Goal: Task Accomplishment & Management: Manage account settings

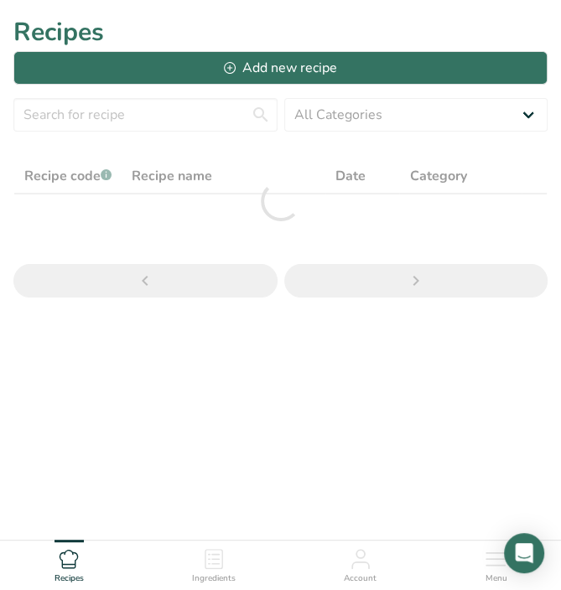
scroll to position [50, 0]
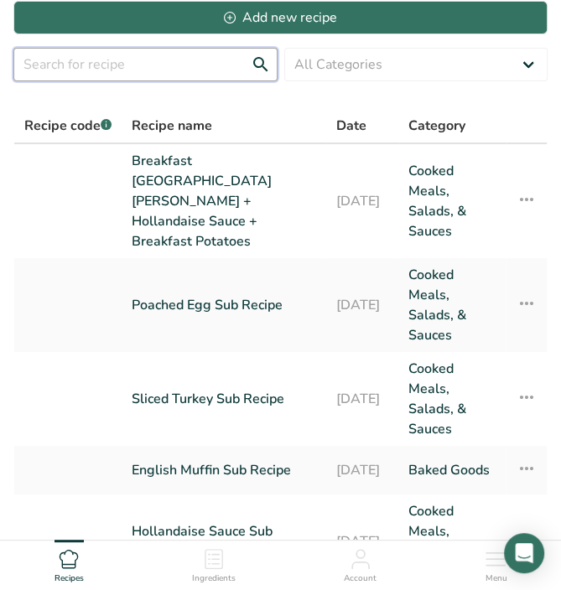
click at [131, 70] on input "text" at bounding box center [145, 65] width 264 height 34
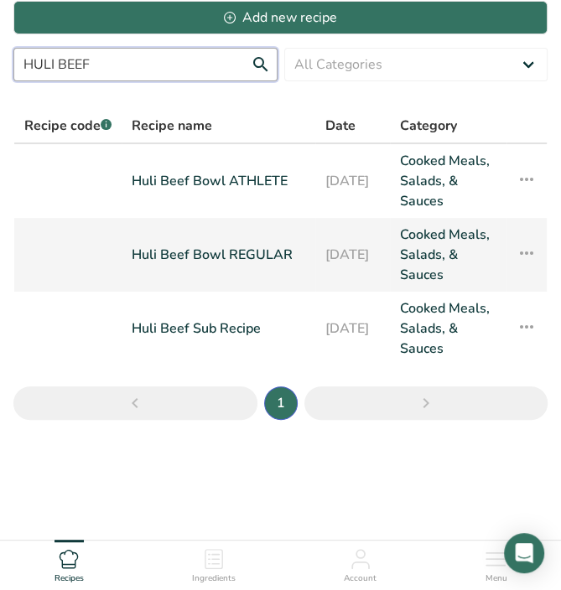
type input "HULI BEEF"
click at [183, 236] on link "Huli Beef Bowl REGULAR" at bounding box center [218, 255] width 173 height 60
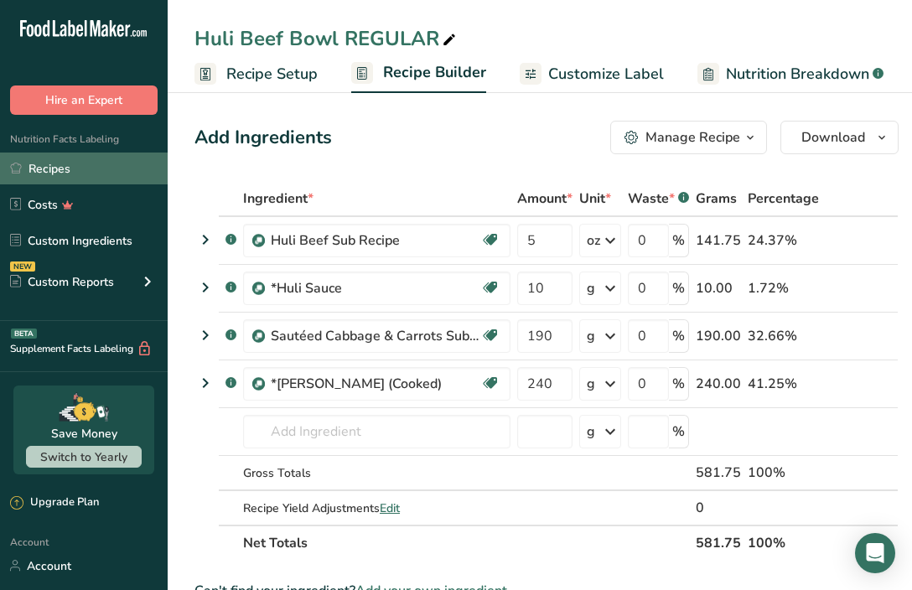
click at [74, 171] on link "Recipes" at bounding box center [84, 168] width 168 height 32
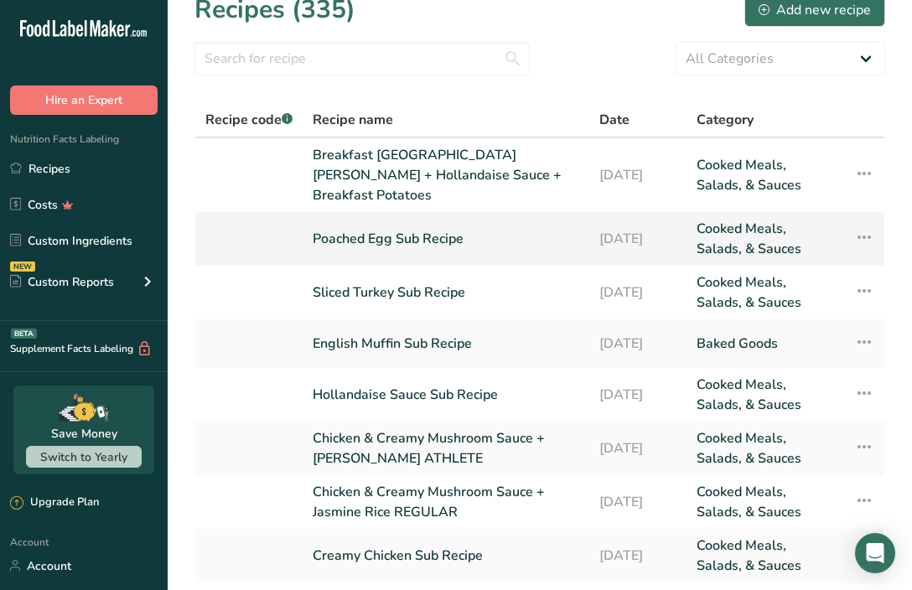
scroll to position [24, 0]
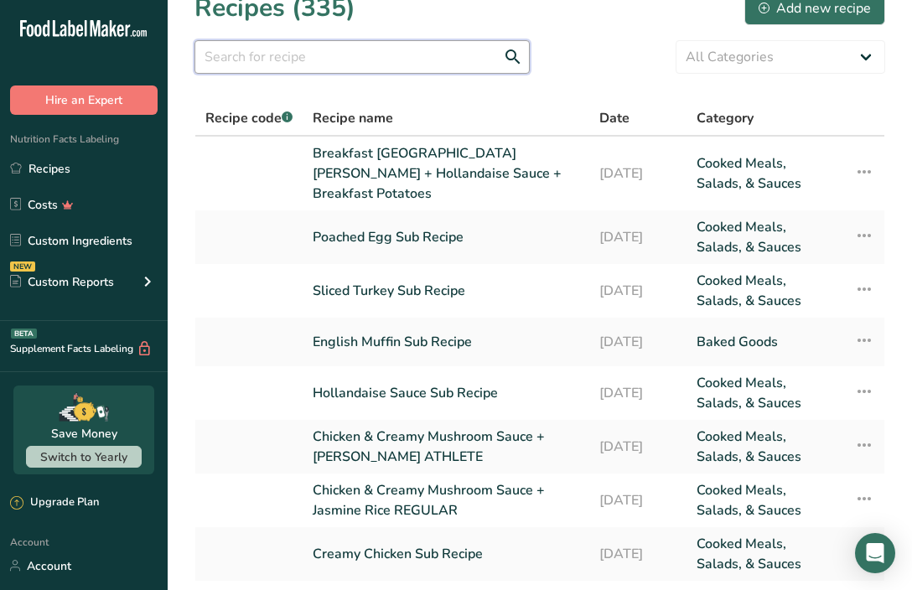
click at [368, 66] on input "text" at bounding box center [361, 57] width 335 height 34
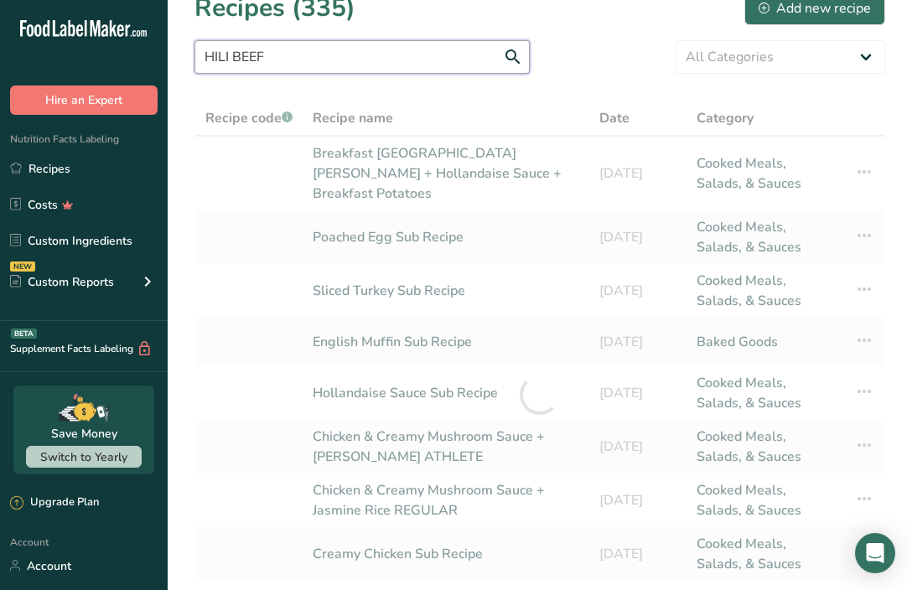
scroll to position [0, 0]
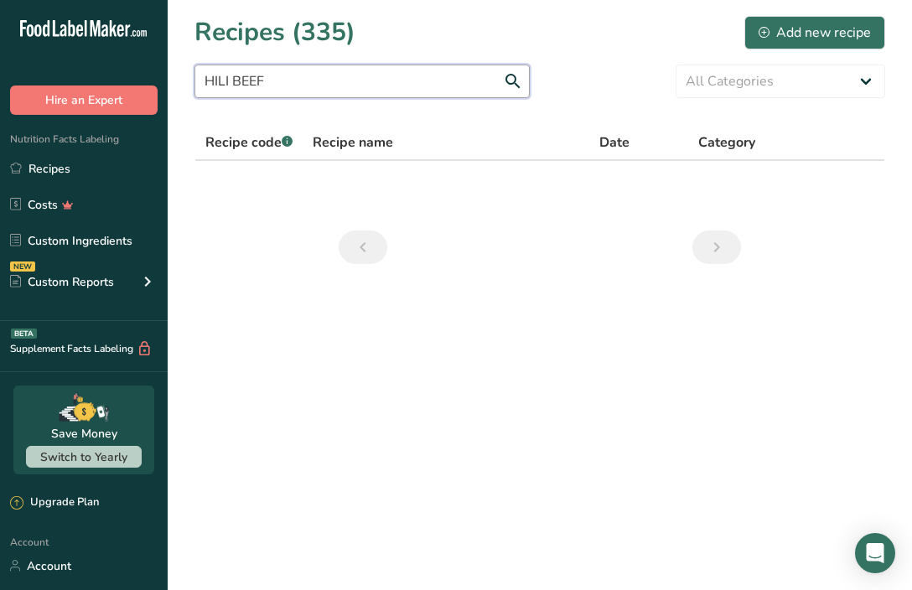
click at [218, 81] on input "HILI BEEF" at bounding box center [361, 82] width 335 height 34
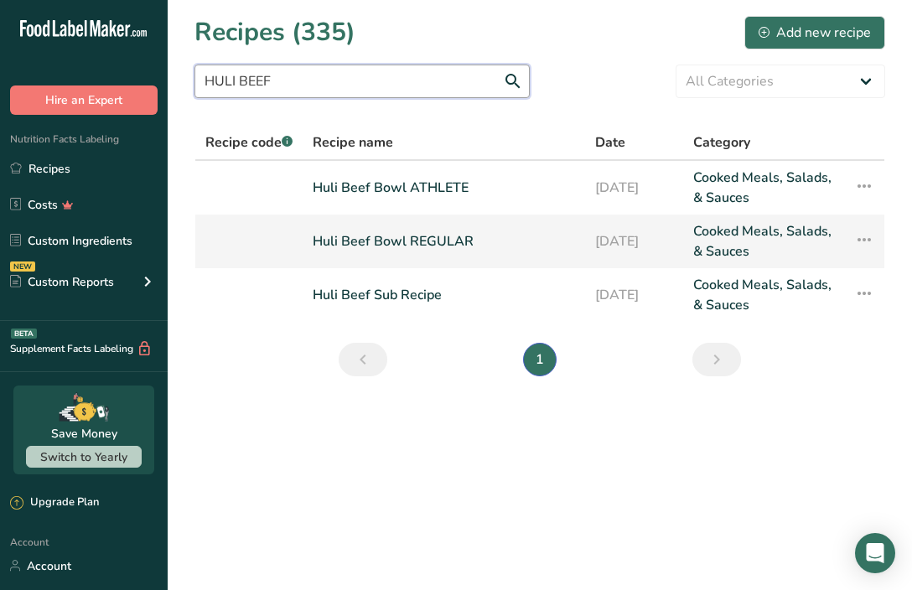
type input "HULI BEEF"
click at [560, 240] on icon at bounding box center [864, 240] width 20 height 30
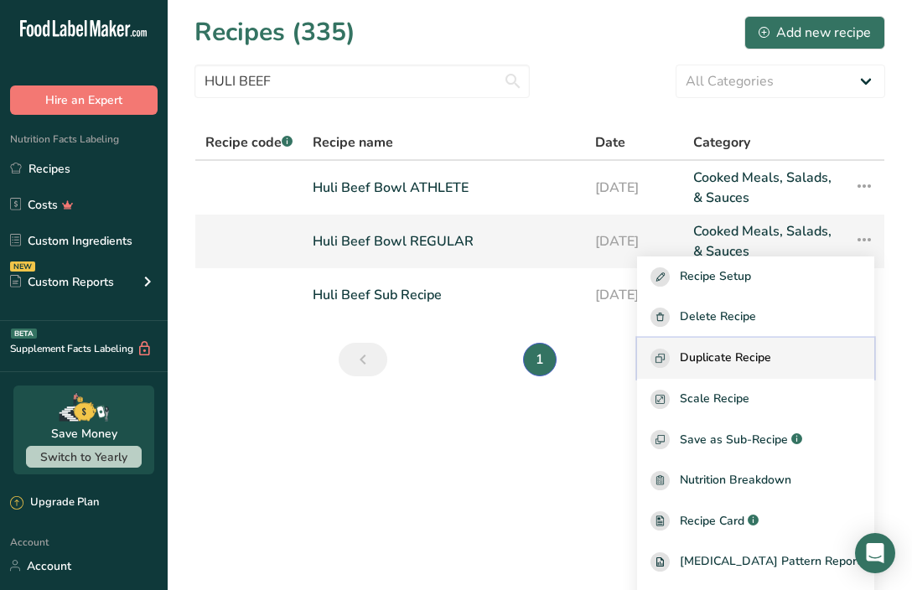
click at [560, 364] on span "Duplicate Recipe" at bounding box center [724, 358] width 91 height 19
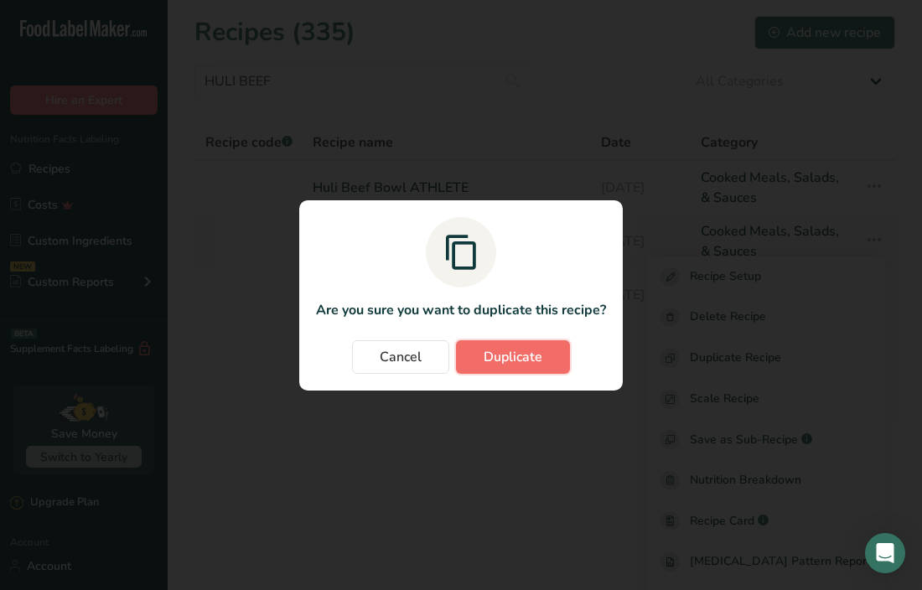
click at [493, 354] on span "Duplicate" at bounding box center [512, 357] width 59 height 20
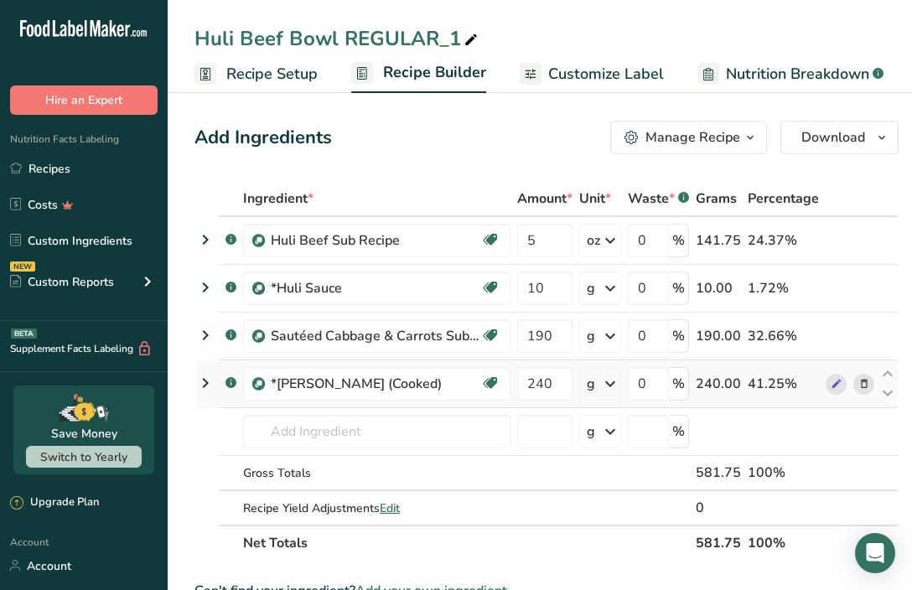
click at [560, 385] on icon at bounding box center [864, 384] width 12 height 18
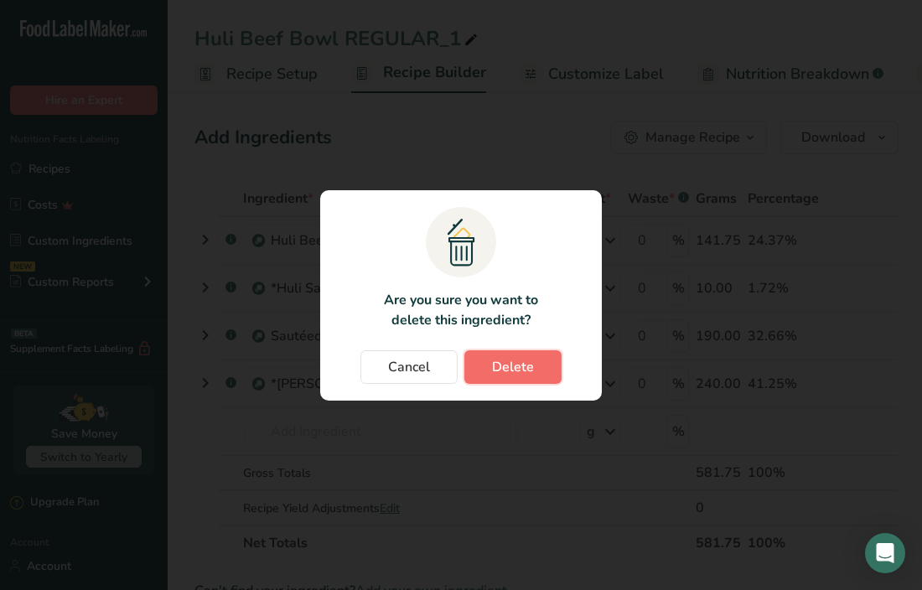
click at [541, 368] on button "Delete" at bounding box center [512, 367] width 97 height 34
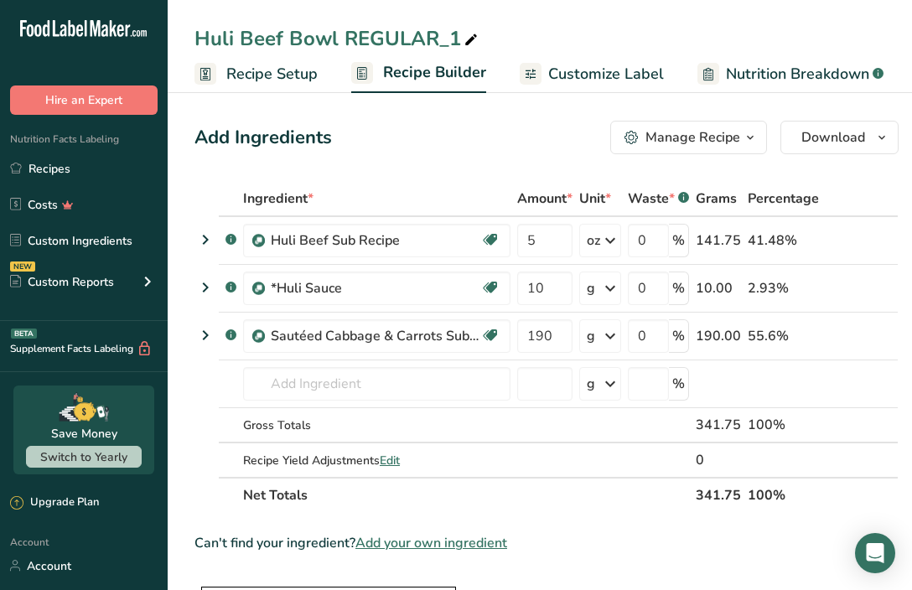
drag, startPoint x: 344, startPoint y: 39, endPoint x: 465, endPoint y: 44, distance: 120.8
click at [465, 44] on div "Huli Beef Bowl REGULAR_1" at bounding box center [337, 38] width 287 height 30
type input "Huli Beef Bowl LOW CARB"
drag, startPoint x: 527, startPoint y: 333, endPoint x: 549, endPoint y: 334, distance: 21.8
click at [549, 334] on input "190" at bounding box center [544, 336] width 55 height 34
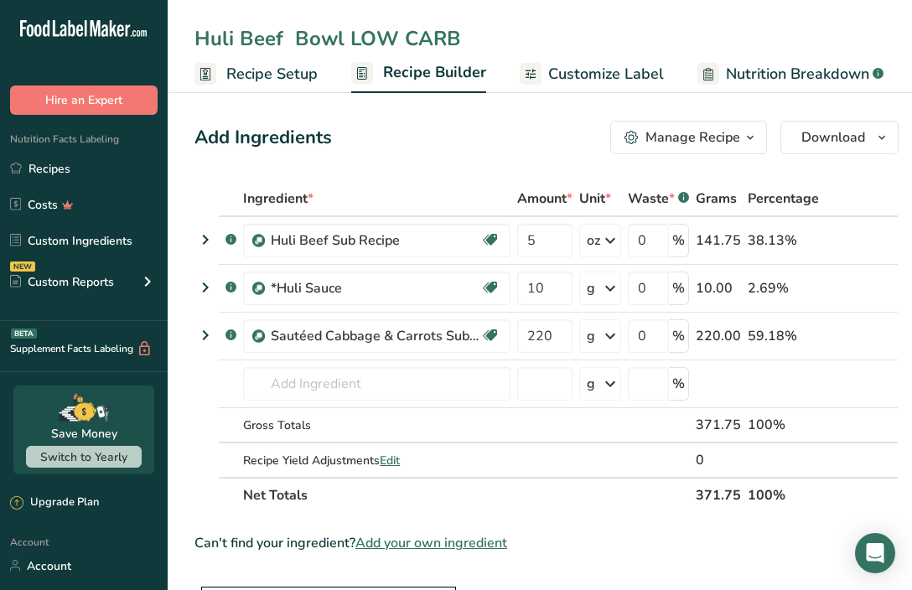
click at [560, 497] on div "Ingredient * Amount * Unit * Waste * .a-a{fill:#347362;}.b-a{fill:#fff;} Grams …" at bounding box center [546, 347] width 704 height 332
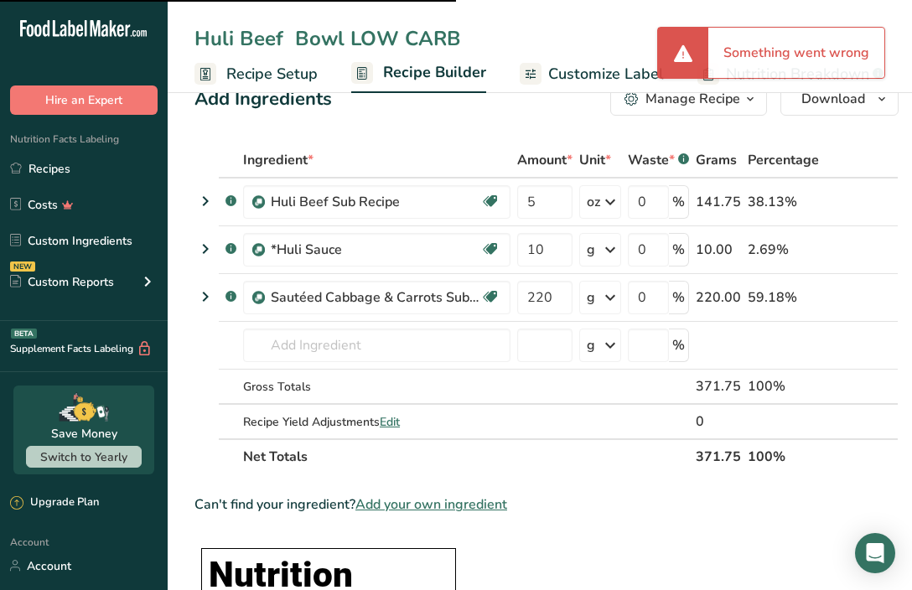
scroll to position [88, 0]
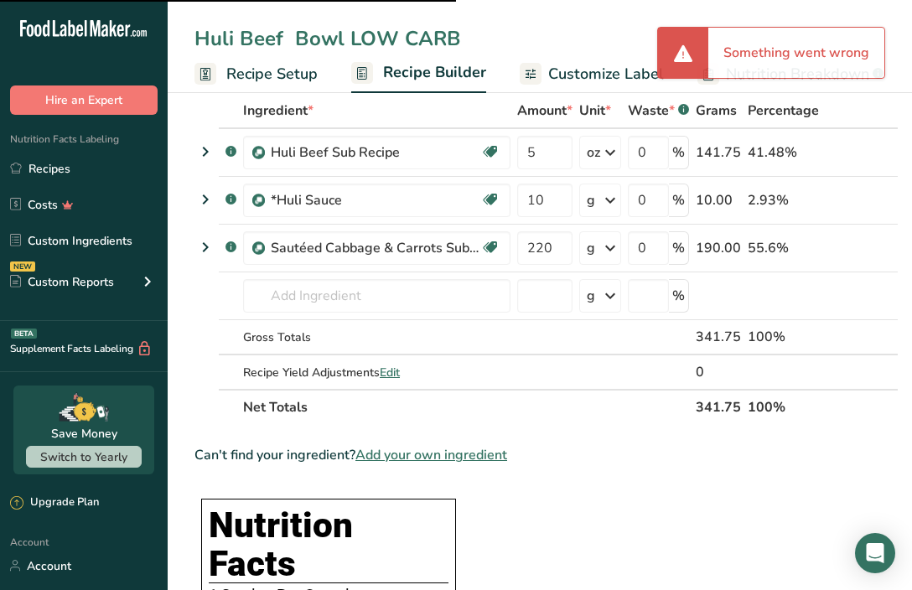
type input "190"
type input "Huli Beef Bowl REGULAR_1"
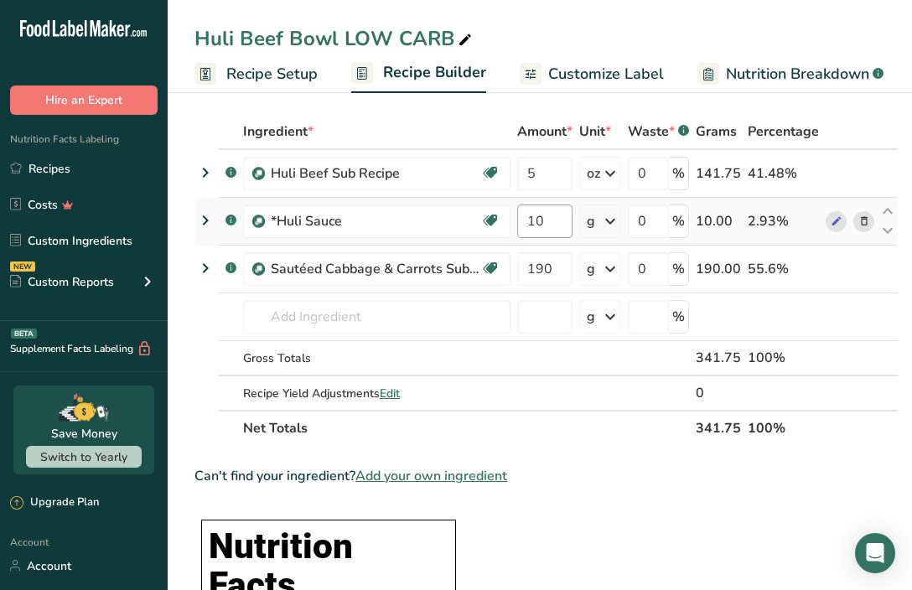
scroll to position [64, 0]
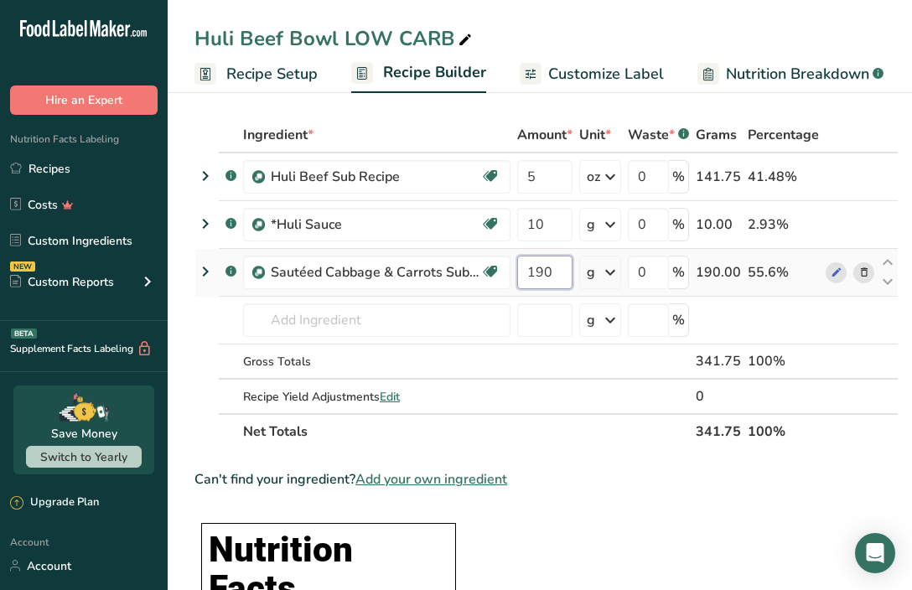
click at [540, 269] on input "190" at bounding box center [544, 273] width 55 height 34
click at [560, 479] on div "Can't find your ingredient? Add your own ingredient" at bounding box center [546, 479] width 704 height 20
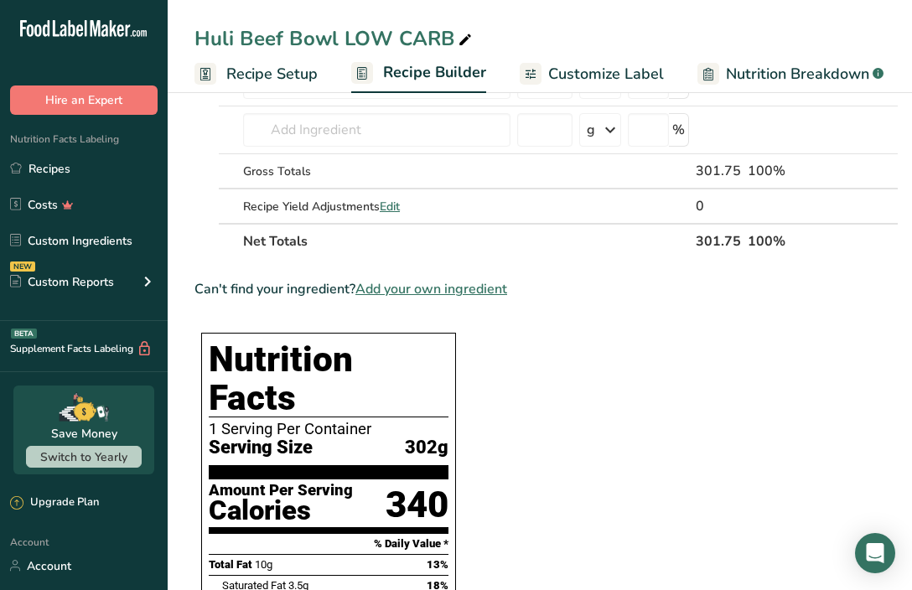
scroll to position [40, 0]
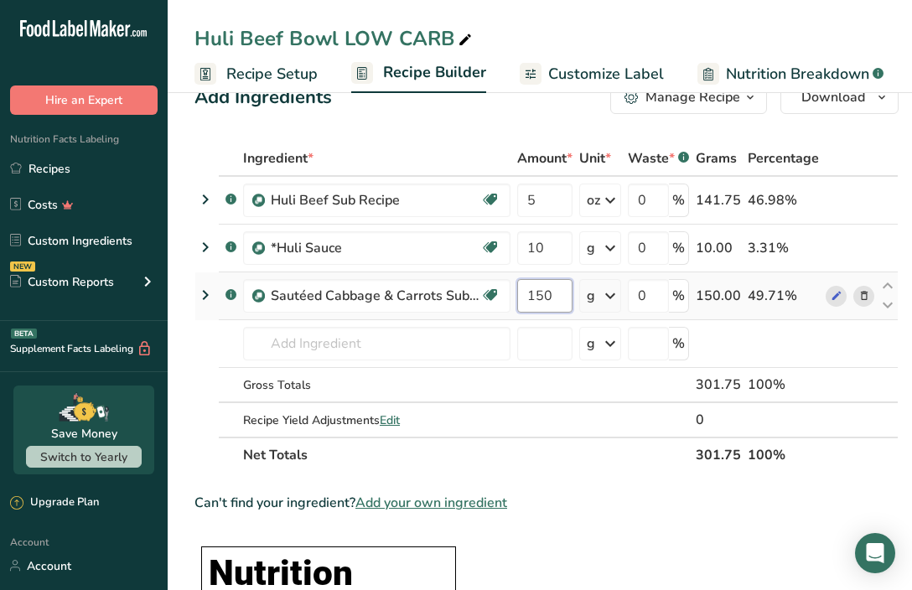
click at [537, 292] on input "150" at bounding box center [544, 296] width 55 height 34
type input "180"
click at [560, 469] on div "Ingredient * Amount * Unit * Waste * .a-a{fill:#347362;}.b-a{fill:#fff;} Grams …" at bounding box center [546, 307] width 704 height 332
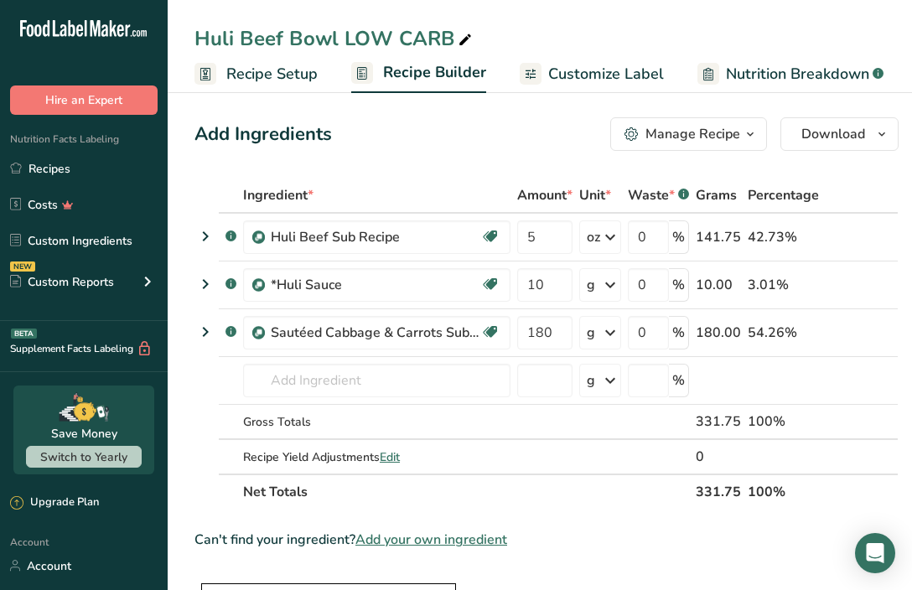
scroll to position [0, 0]
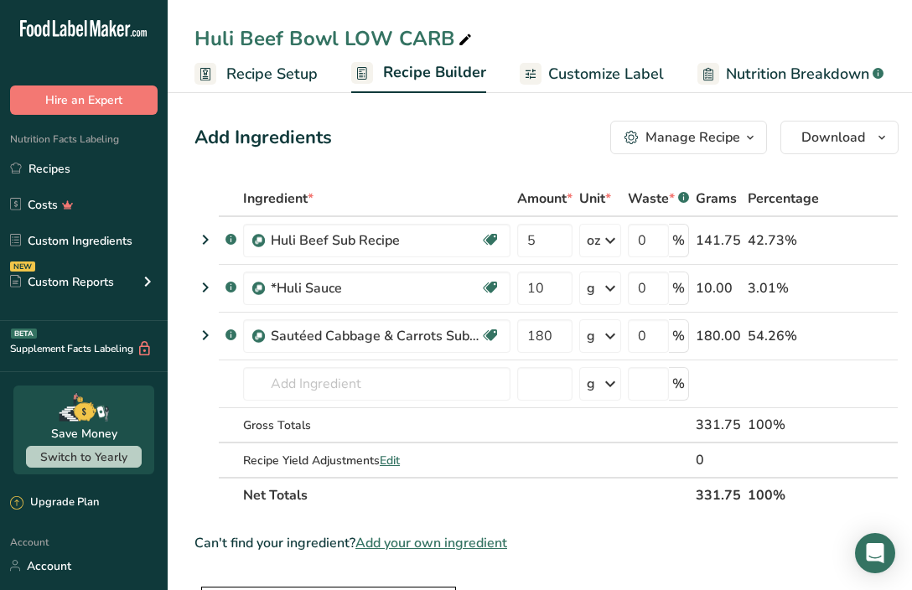
click at [560, 76] on span "Customize Label" at bounding box center [606, 74] width 116 height 23
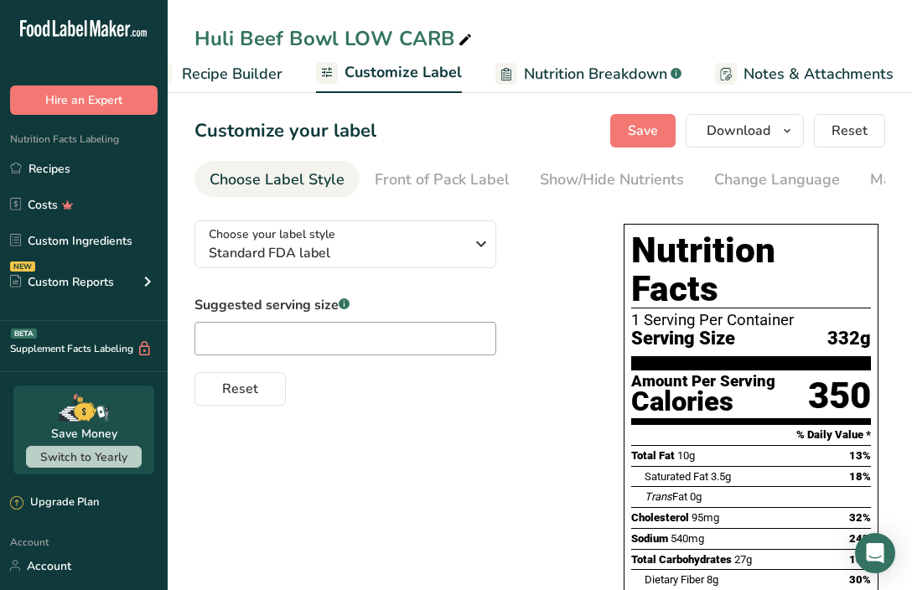
scroll to position [0, 325]
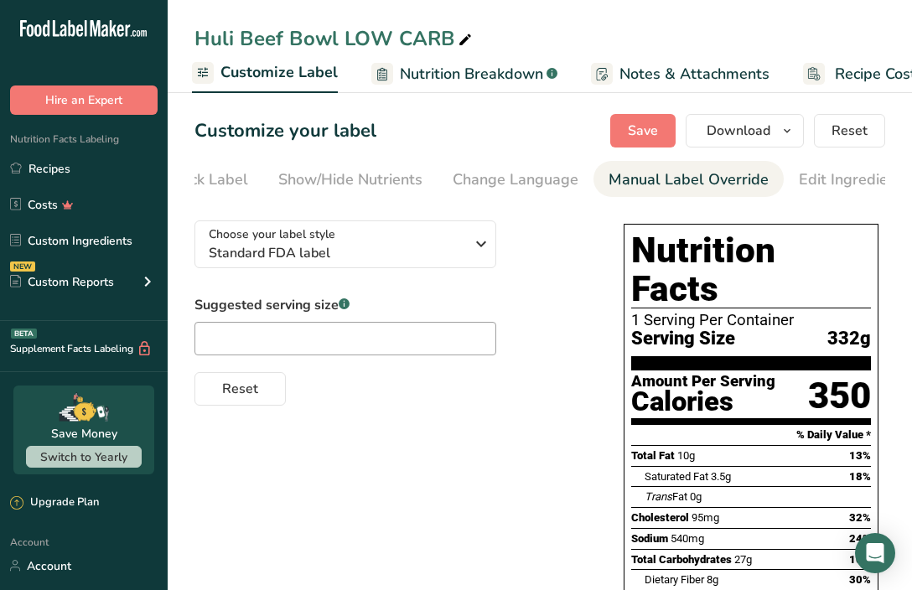
click at [560, 183] on div "Manual Label Override" at bounding box center [688, 179] width 160 height 23
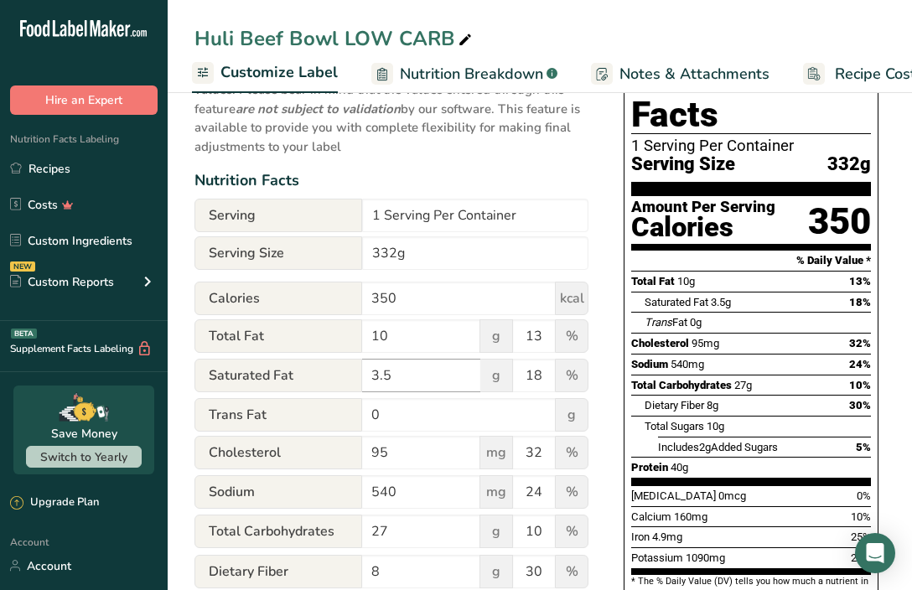
scroll to position [177, 0]
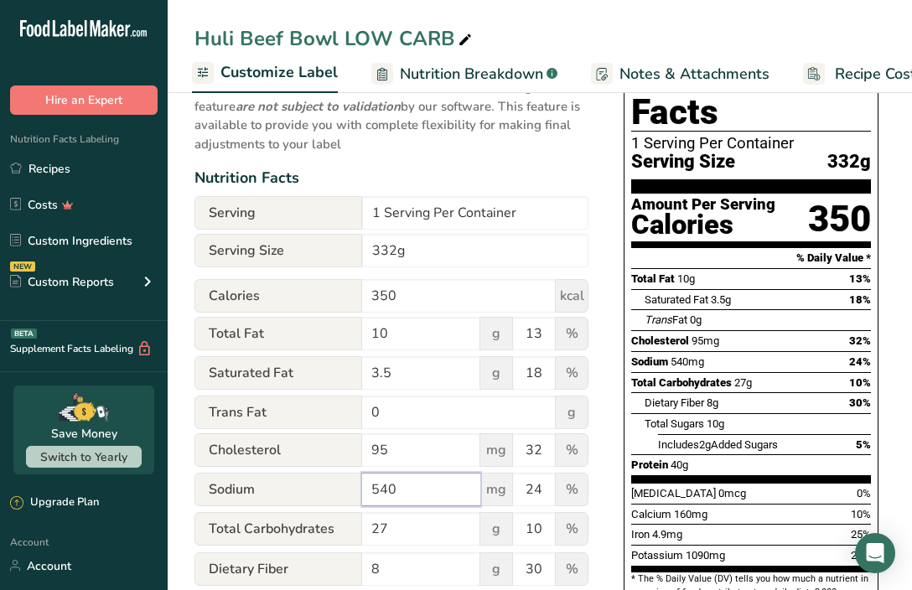
drag, startPoint x: 374, startPoint y: 494, endPoint x: 395, endPoint y: 493, distance: 21.8
click at [395, 493] on input "540" at bounding box center [421, 490] width 118 height 34
type input "270"
drag, startPoint x: 527, startPoint y: 496, endPoint x: 540, endPoint y: 492, distance: 14.0
click at [540, 492] on input "24" at bounding box center [534, 490] width 42 height 34
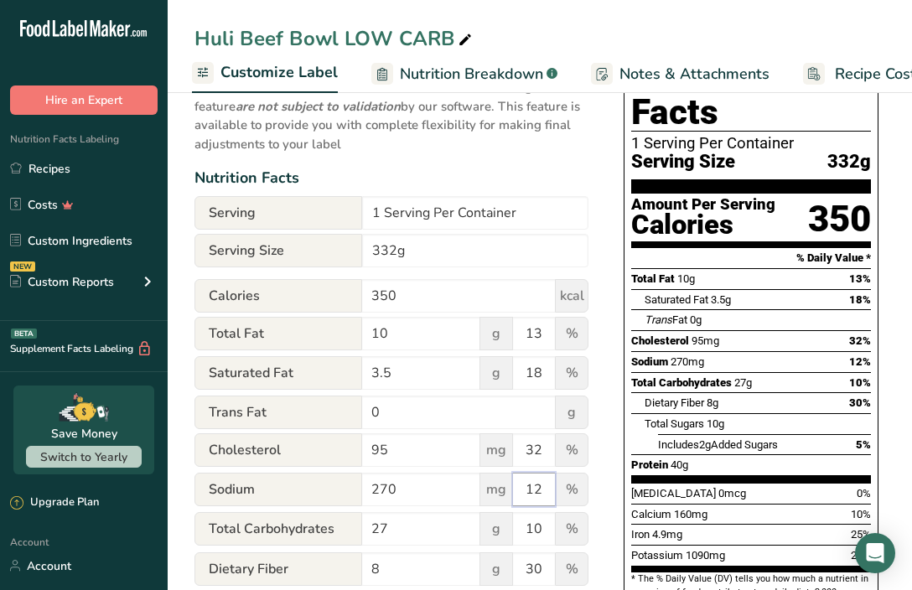
type input "12"
drag, startPoint x: 374, startPoint y: 252, endPoint x: 395, endPoint y: 251, distance: 21.0
click at [395, 251] on input "332g" at bounding box center [475, 251] width 226 height 34
type input "297g"
drag, startPoint x: 374, startPoint y: 337, endPoint x: 393, endPoint y: 333, distance: 19.7
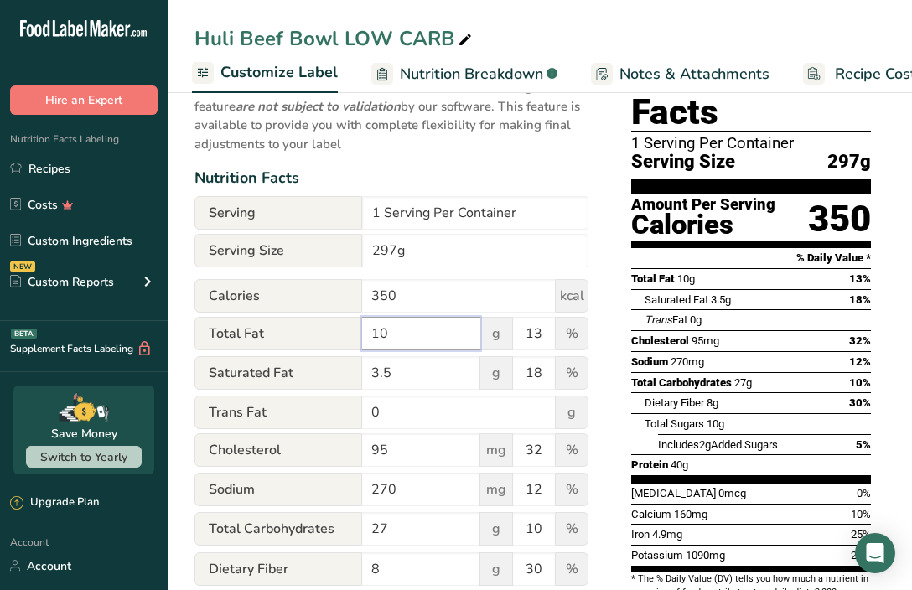
click at [393, 333] on input "10" at bounding box center [421, 334] width 118 height 34
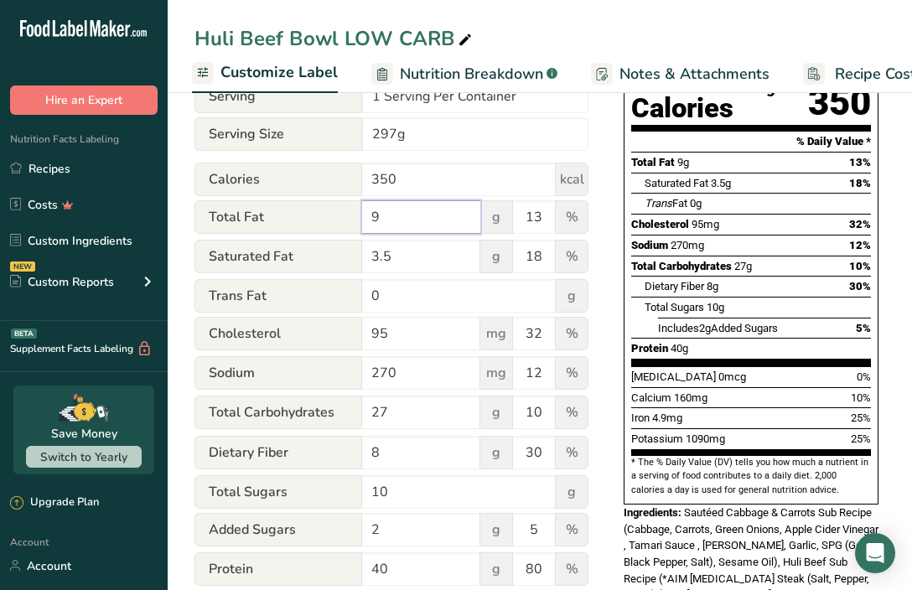
scroll to position [302, 0]
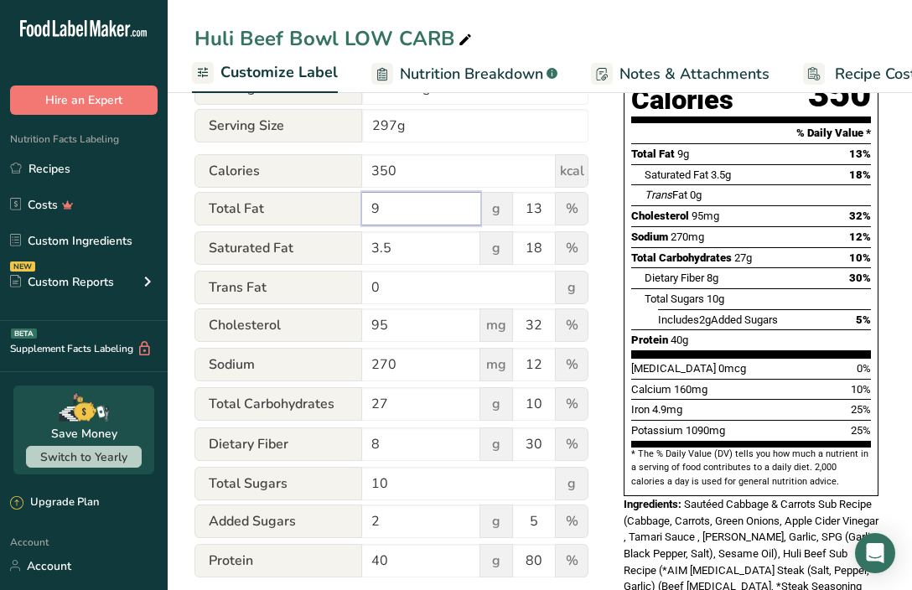
type input "9"
click at [385, 405] on input "27" at bounding box center [421, 404] width 118 height 34
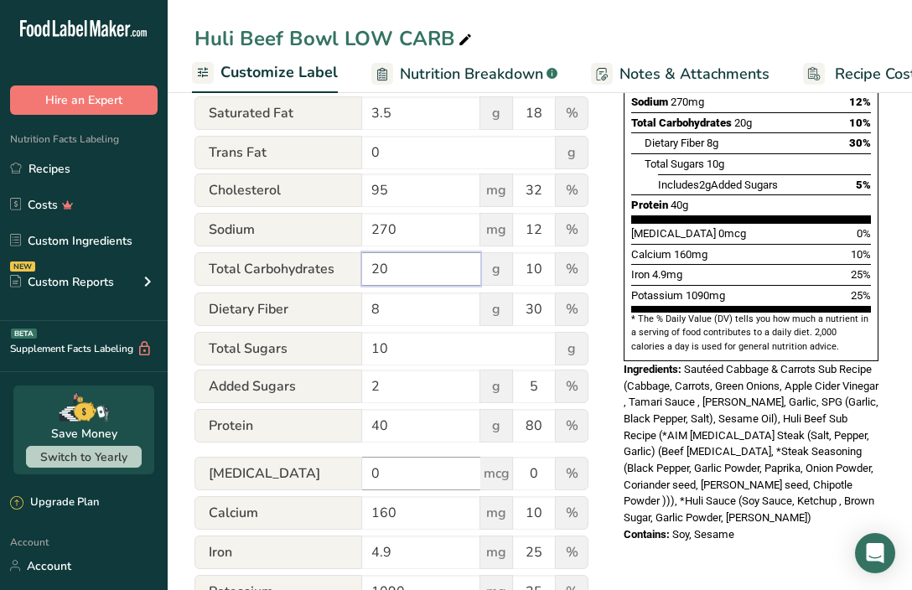
scroll to position [509, 0]
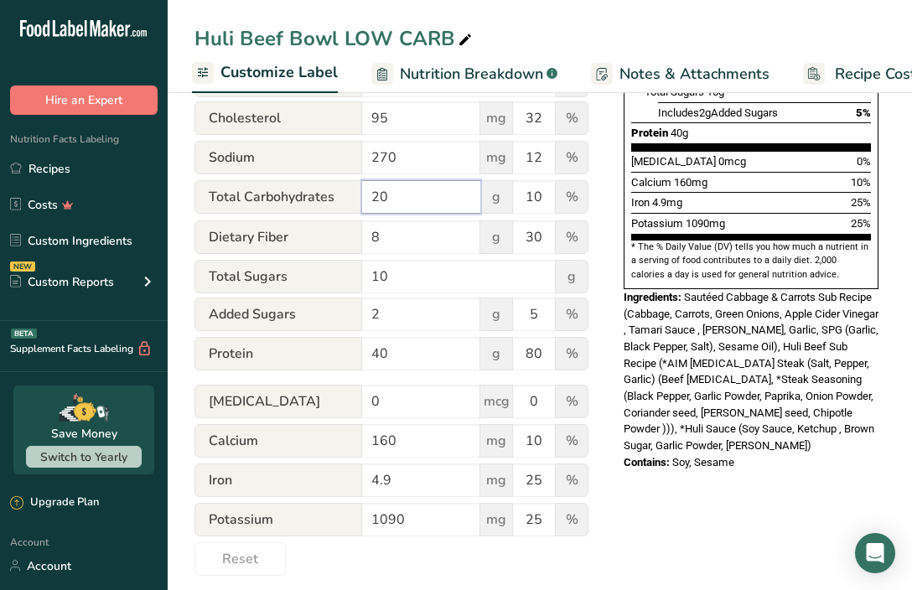
type input "20"
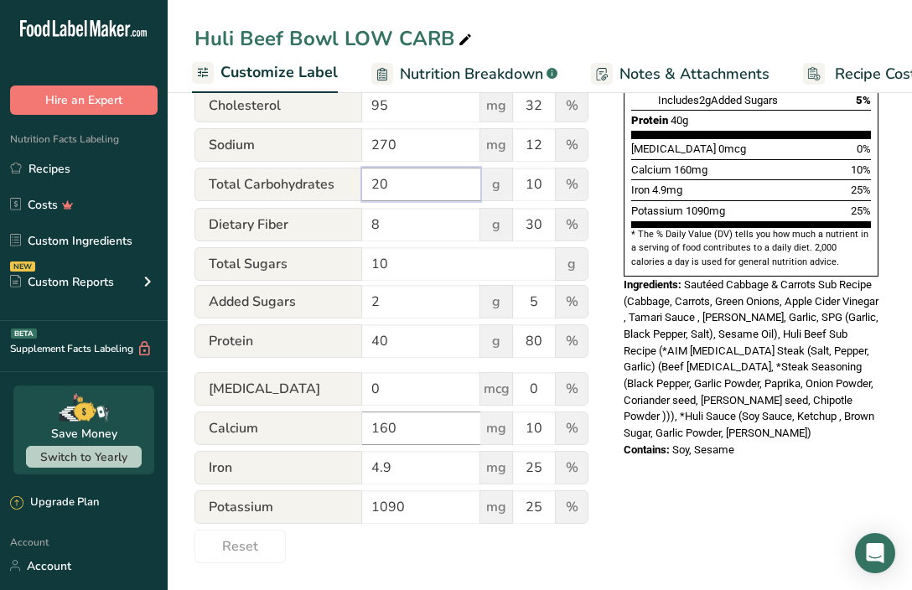
scroll to position [525, 0]
drag, startPoint x: 373, startPoint y: 337, endPoint x: 396, endPoint y: 339, distance: 23.6
click at [396, 339] on input "40" at bounding box center [421, 341] width 118 height 34
type input "34"
click at [560, 493] on div "Choose your label style Standard FDA label USA (FDA) Standard FDA label Tabular…" at bounding box center [539, 124] width 690 height 877
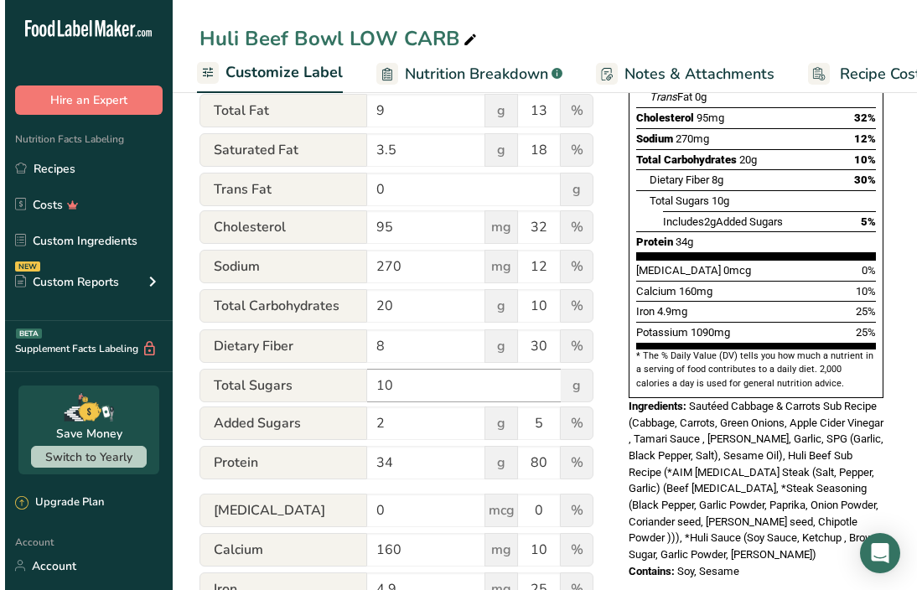
scroll to position [0, 0]
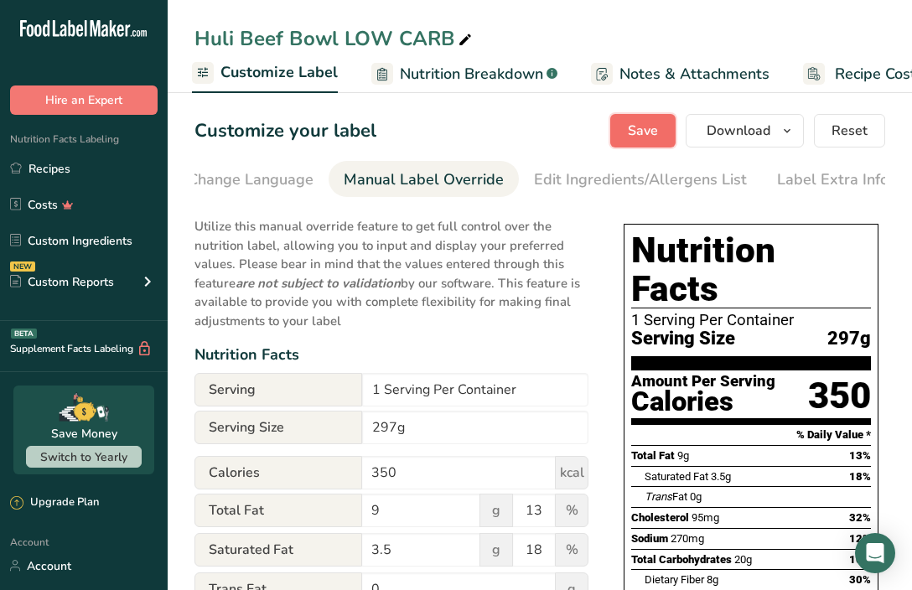
click at [560, 132] on span "Save" at bounding box center [643, 131] width 30 height 20
click at [560, 130] on span "Download" at bounding box center [738, 131] width 64 height 20
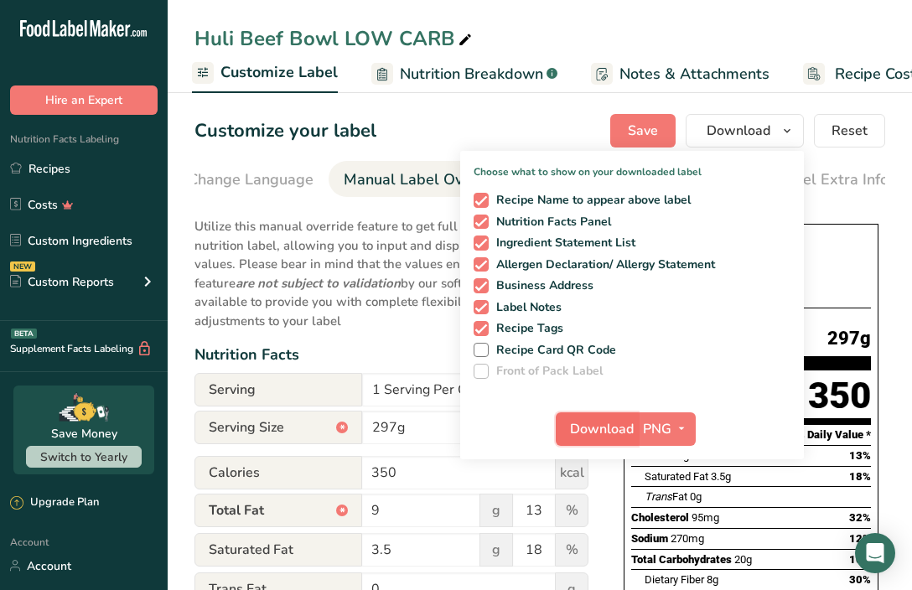
click at [560, 423] on span "Download" at bounding box center [602, 429] width 64 height 20
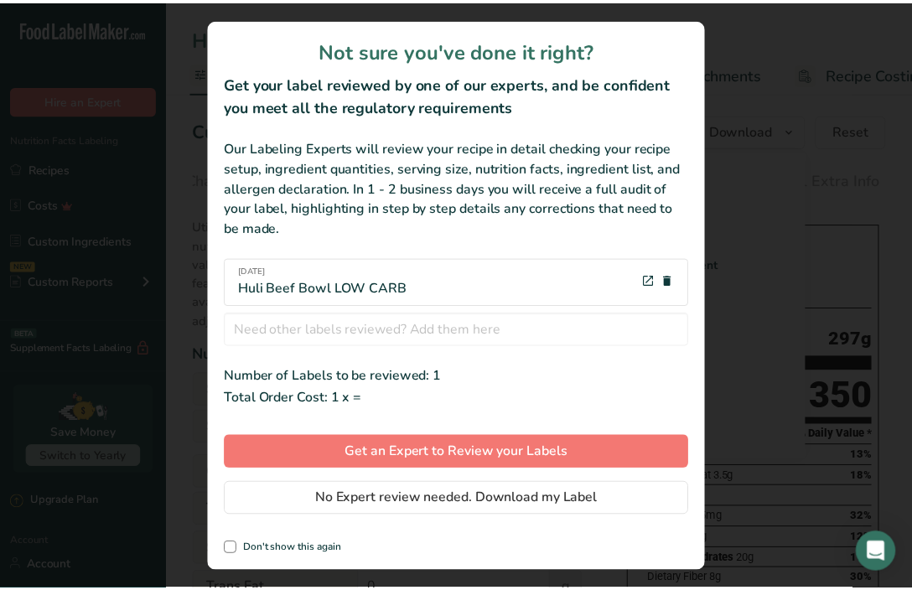
scroll to position [0, 516]
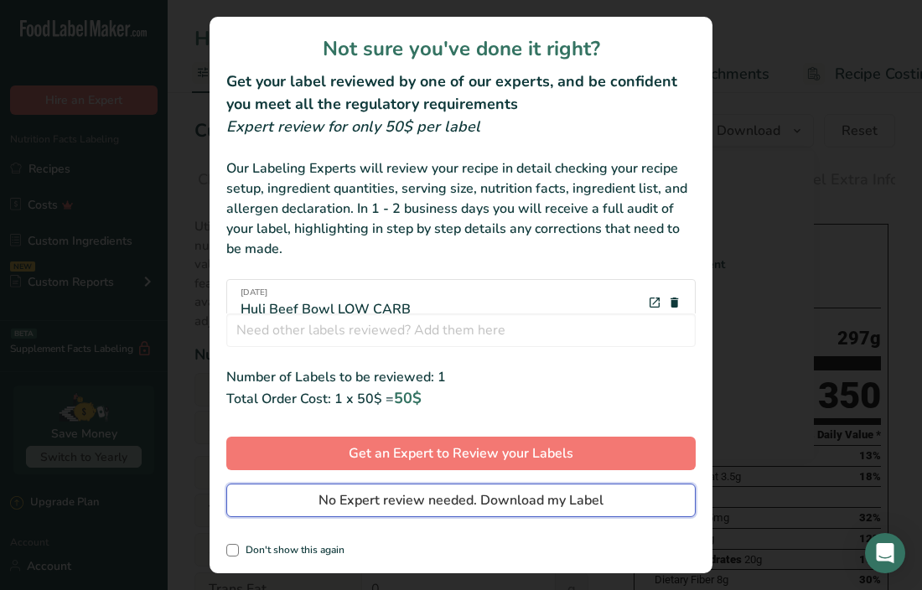
click at [480, 499] on span "No Expert review needed. Download my Label" at bounding box center [460, 500] width 285 height 20
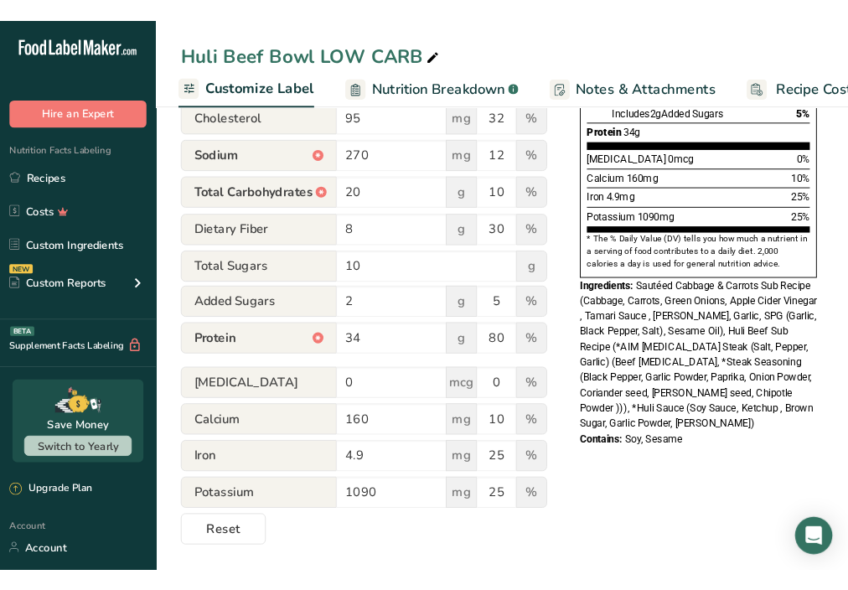
scroll to position [523, 0]
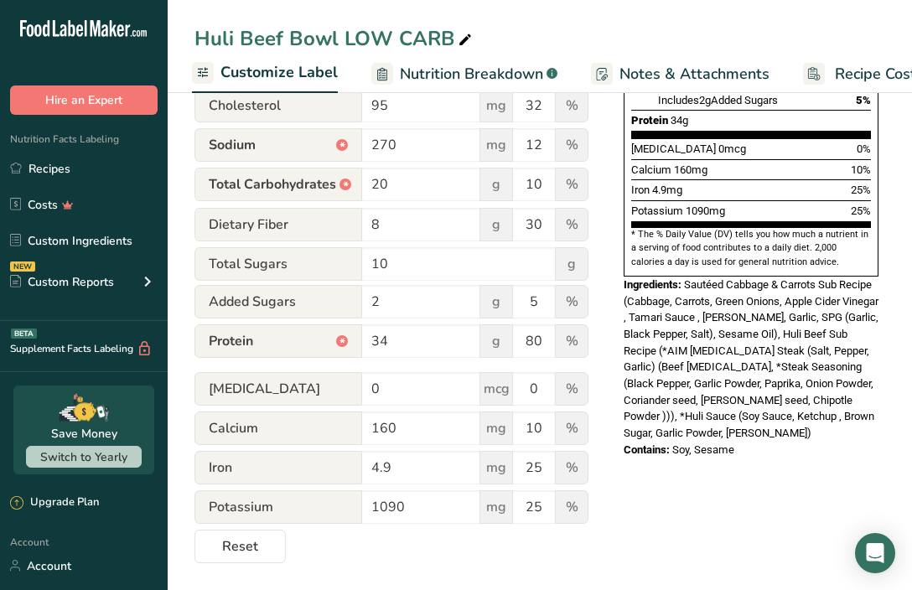
click at [560, 442] on div "Contains: Soy, Sesame" at bounding box center [750, 450] width 255 height 17
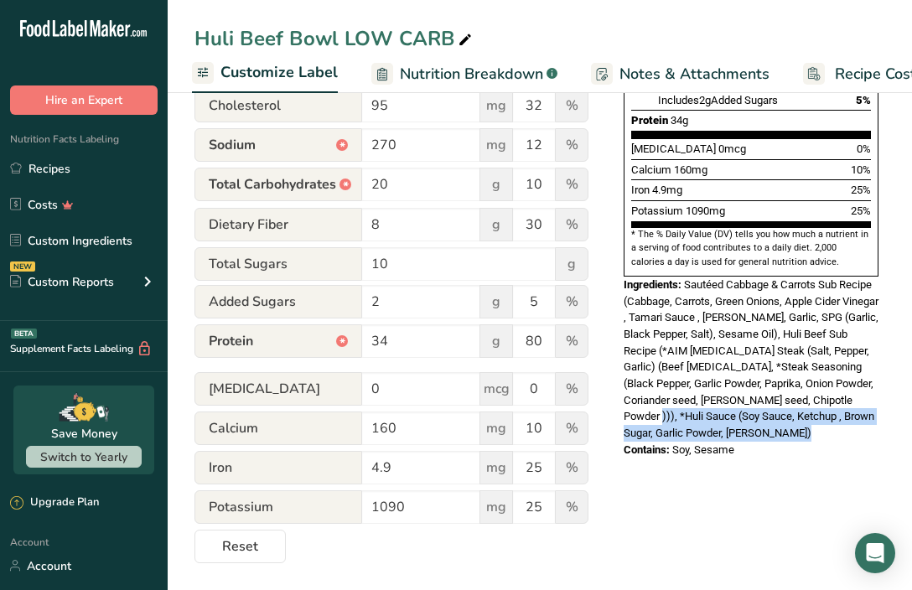
drag, startPoint x: 733, startPoint y: 395, endPoint x: 631, endPoint y: 398, distance: 102.3
click at [560, 442] on div "Contains: Soy, Sesame" at bounding box center [750, 450] width 255 height 17
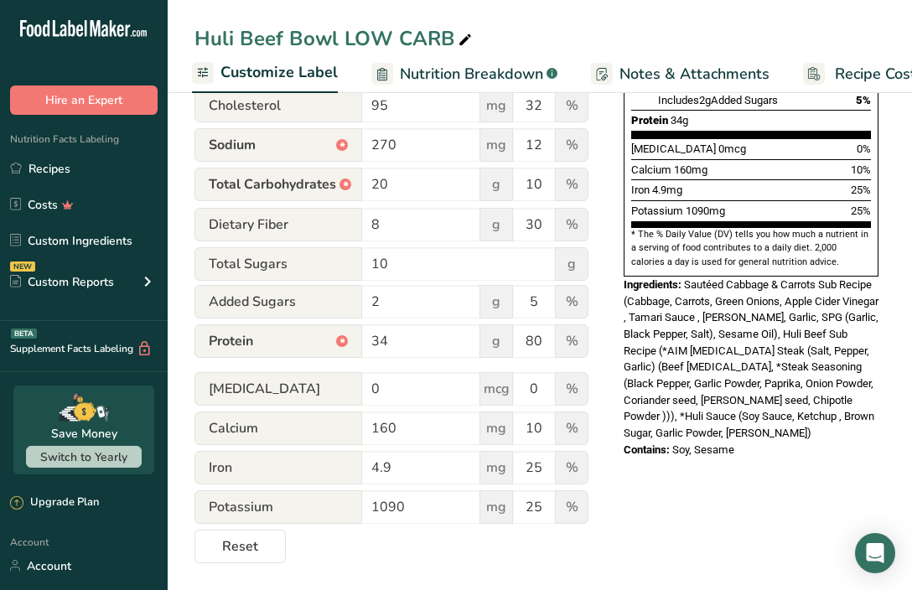
click at [560, 419] on div "Choose your label style Standard FDA label USA (FDA) Standard FDA label Tabular…" at bounding box center [539, 124] width 690 height 877
drag, startPoint x: 734, startPoint y: 393, endPoint x: 615, endPoint y: 250, distance: 186.2
click at [560, 250] on div "Choose your label style Standard FDA label USA (FDA) Standard FDA label Tabular…" at bounding box center [539, 124] width 690 height 877
copy div "Ingredients: Sautéed Cabbage & Carrots Sub Recipe (Cabbage, Carrots, Green Onio…"
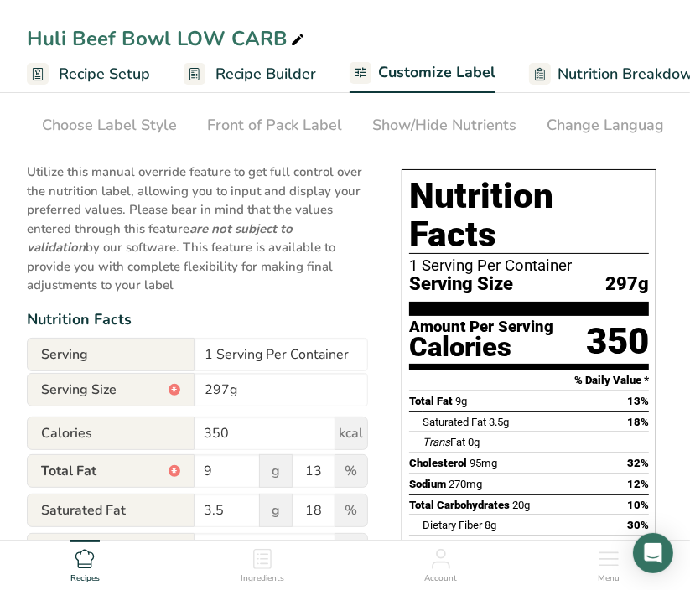
scroll to position [90, 0]
